Goal: Find specific page/section: Find specific page/section

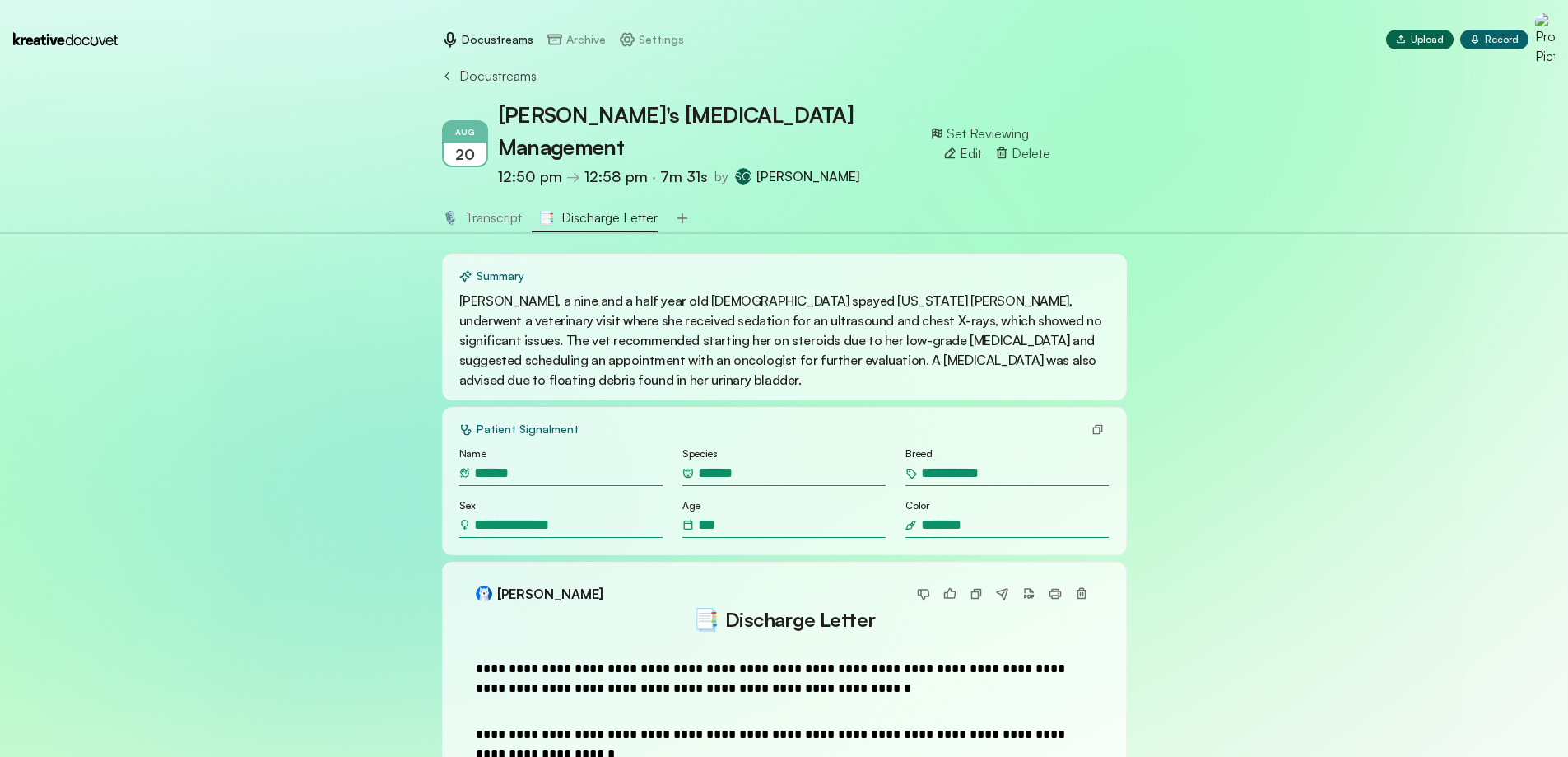
click at [466, 74] on nav "Docustreams Archive Settings Upload Upload Record Record" at bounding box center [784, 39] width 1568 height 80
click at [444, 80] on icon at bounding box center [446, 76] width 4 height 8
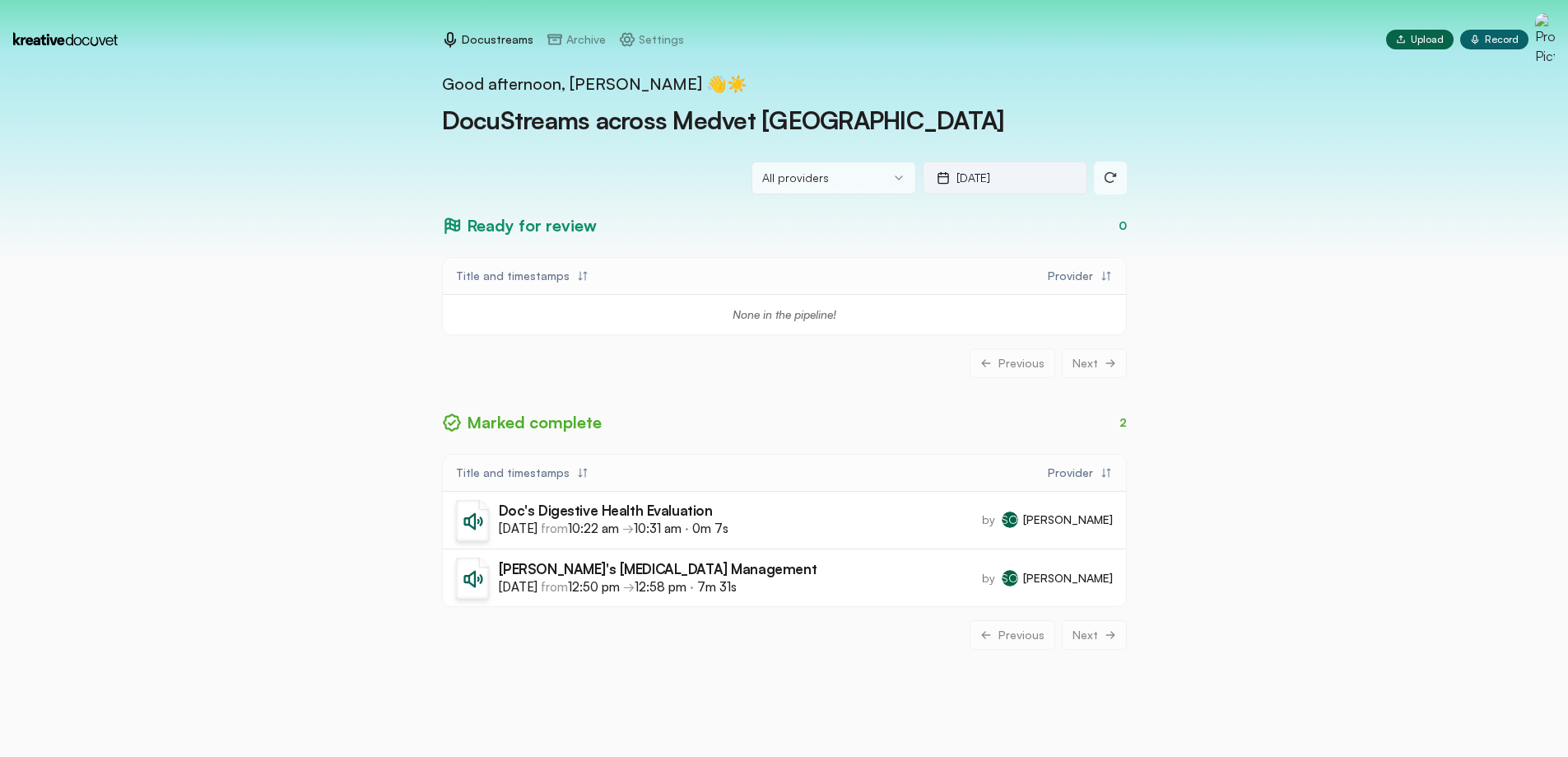
click at [990, 173] on p "[DATE]" at bounding box center [973, 177] width 34 height 16
click at [1009, 390] on button "21" at bounding box center [1002, 388] width 30 height 30
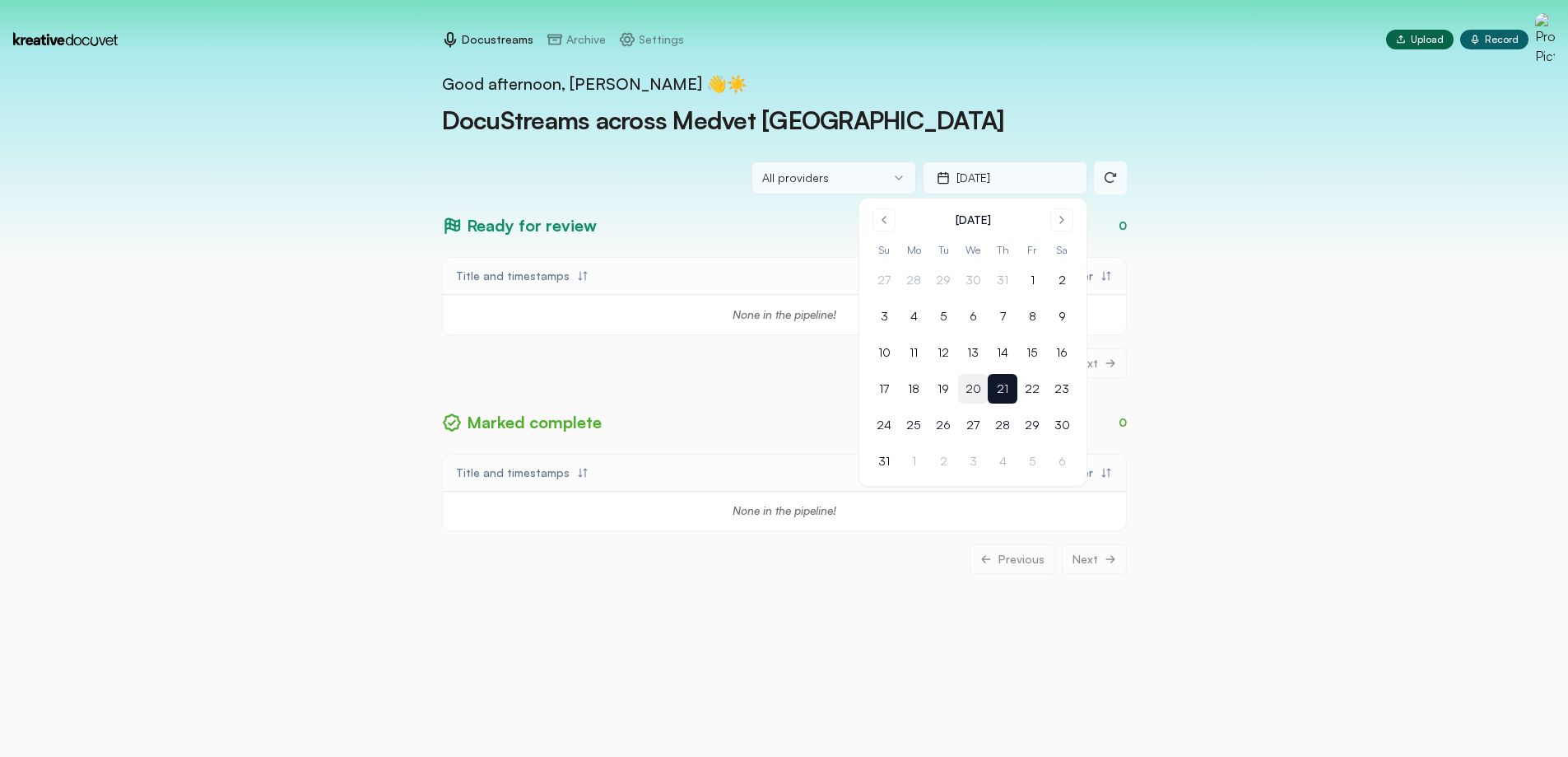
drag, startPoint x: 997, startPoint y: 390, endPoint x: 981, endPoint y: 385, distance: 16.8
click at [999, 390] on button "21" at bounding box center [1002, 388] width 30 height 30
click at [298, 356] on div "Good afternoon, [PERSON_NAME] 👋☀️ DocuStreams across Medvet Indianapolis All pr…" at bounding box center [784, 378] width 1568 height 757
click at [972, 182] on p "[DATE]" at bounding box center [973, 177] width 34 height 16
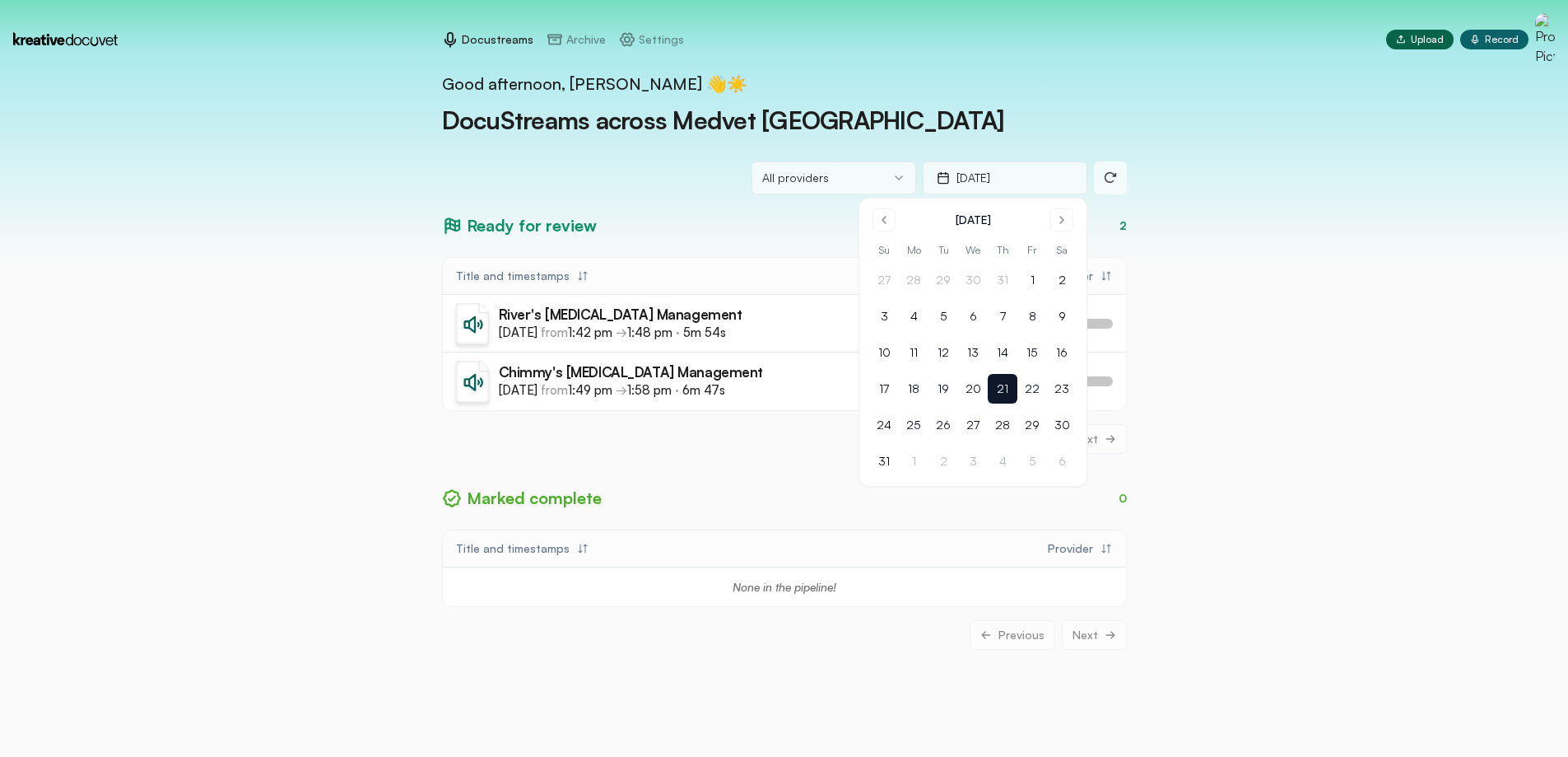
click at [1001, 397] on button "21" at bounding box center [1002, 388] width 30 height 30
click at [373, 334] on div "Good afternoon, [PERSON_NAME] 👋☀️ DocuStreams across Medvet Indianapolis All pr…" at bounding box center [784, 378] width 1568 height 757
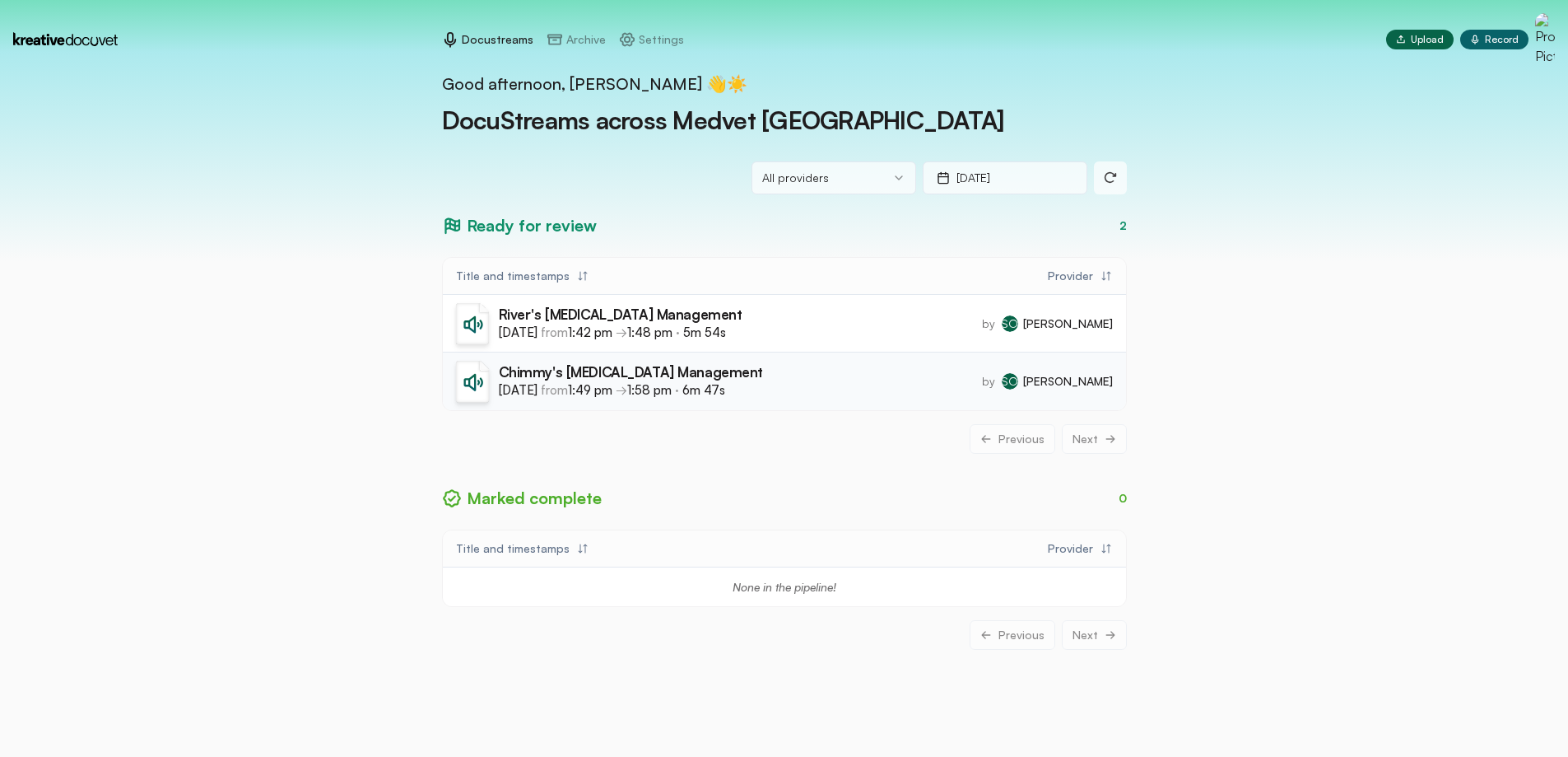
click at [583, 378] on h3 "Chimmy's [MEDICAL_DATA] Management" at bounding box center [631, 373] width 265 height 18
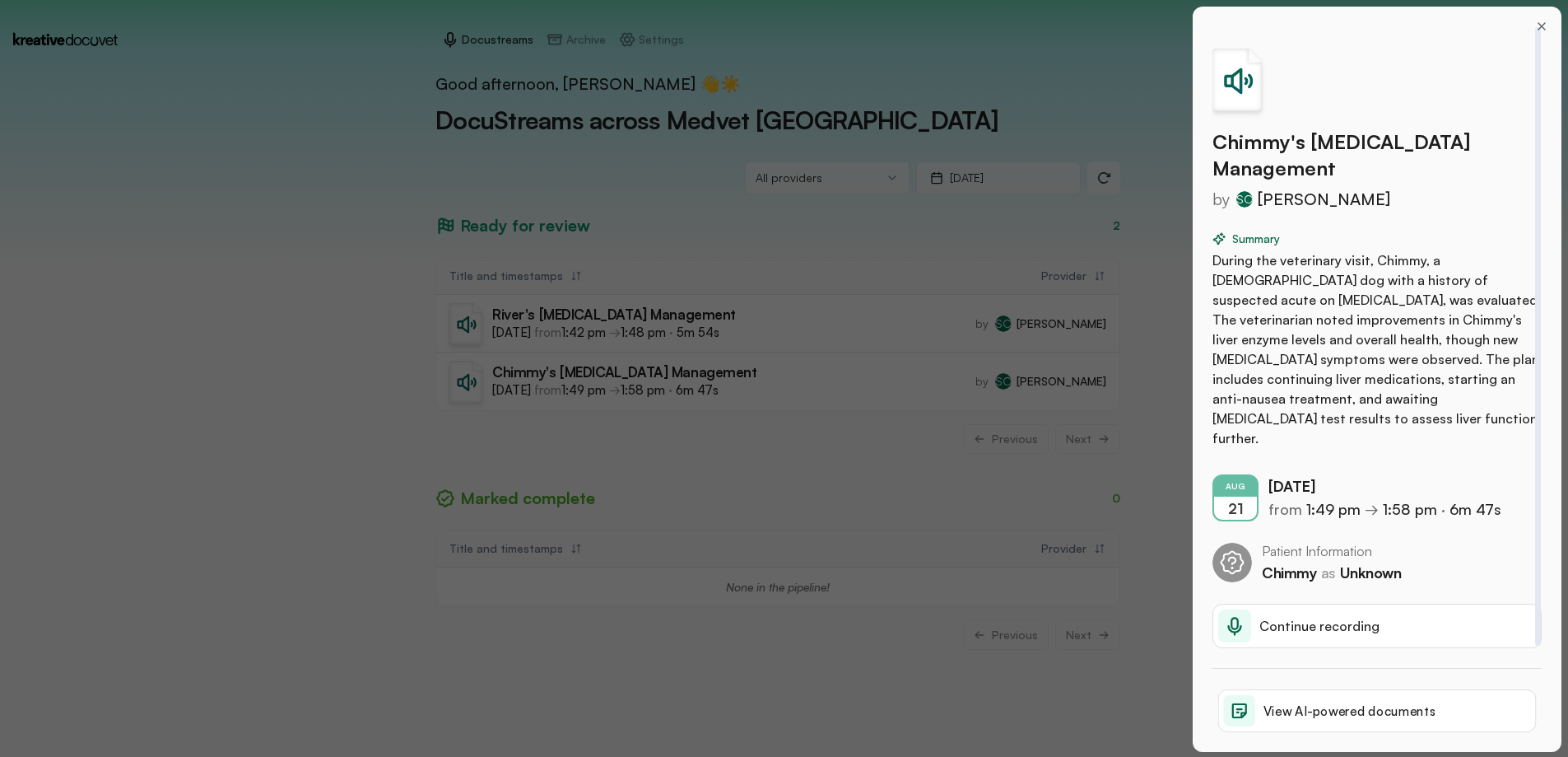
click at [1336, 700] on p "View AI-powered documents" at bounding box center [1350, 710] width 173 height 19
